Goal: Check status: Check status

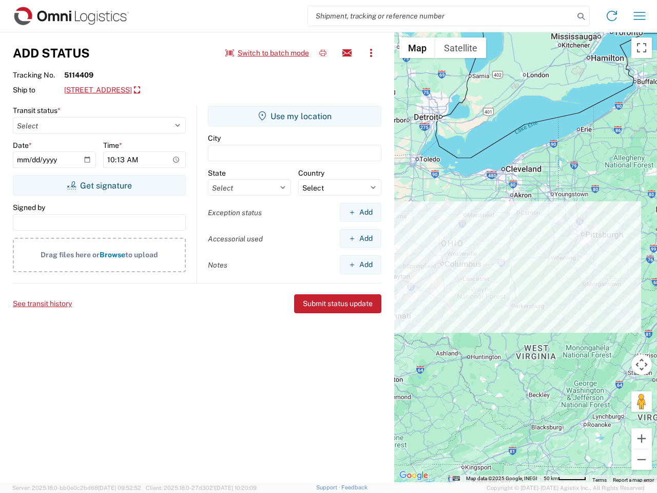
click at [441, 16] on input "search" at bounding box center [441, 16] width 266 height 20
click at [581, 16] on icon at bounding box center [581, 16] width 14 height 14
click at [612, 16] on icon at bounding box center [612, 16] width 16 height 16
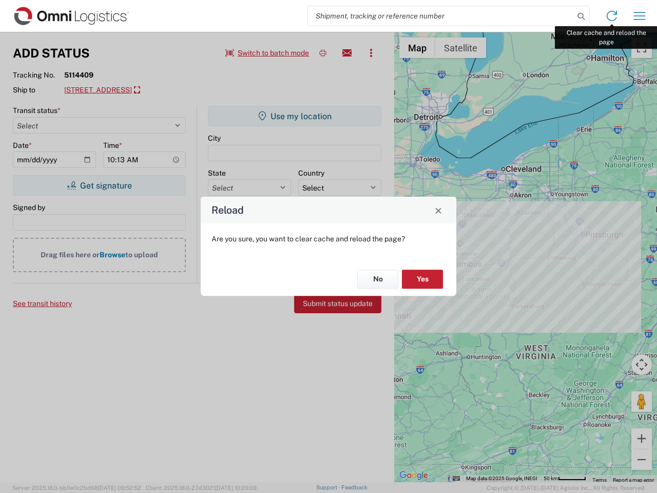
click at [640, 16] on div "Reload Are you sure, you want to clear cache and reload the page? No Yes" at bounding box center [328, 246] width 657 height 493
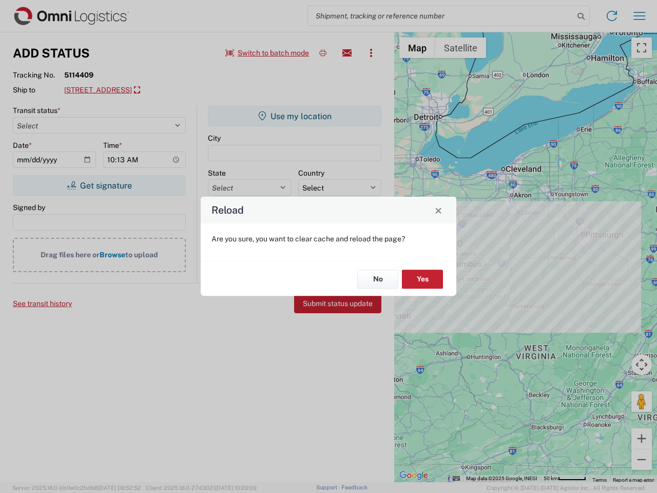
click at [268, 53] on div "Reload Are you sure, you want to clear cache and reload the page? No Yes" at bounding box center [328, 246] width 657 height 493
click at [323, 53] on div "Reload Are you sure, you want to clear cache and reload the page? No Yes" at bounding box center [328, 246] width 657 height 493
click at [347, 53] on div "Reload Are you sure, you want to clear cache and reload the page? No Yes" at bounding box center [328, 246] width 657 height 493
click at [371, 53] on div "Reload Are you sure, you want to clear cache and reload the page? No Yes" at bounding box center [328, 246] width 657 height 493
click at [140, 90] on div "Reload Are you sure, you want to clear cache and reload the page? No Yes" at bounding box center [328, 246] width 657 height 493
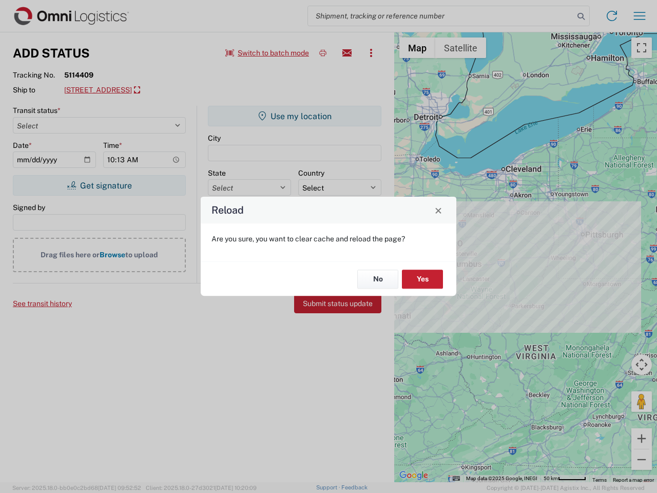
click at [99, 185] on div "Reload Are you sure, you want to clear cache and reload the page? No Yes" at bounding box center [328, 246] width 657 height 493
